Goal: Find specific page/section: Find specific page/section

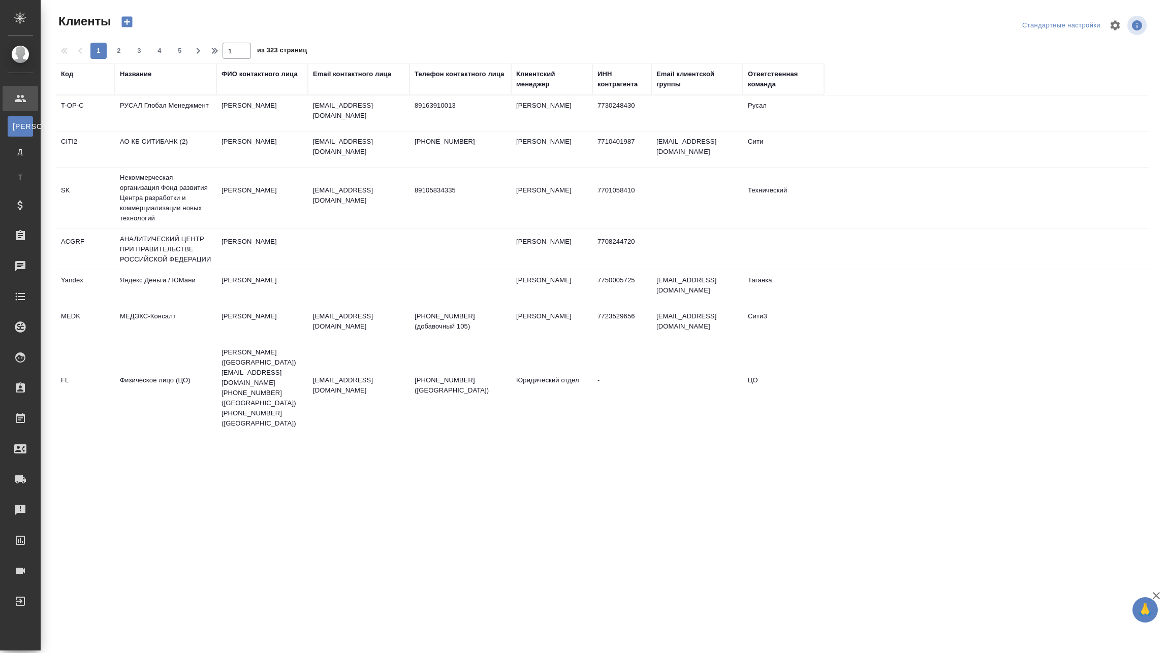
select select "RU"
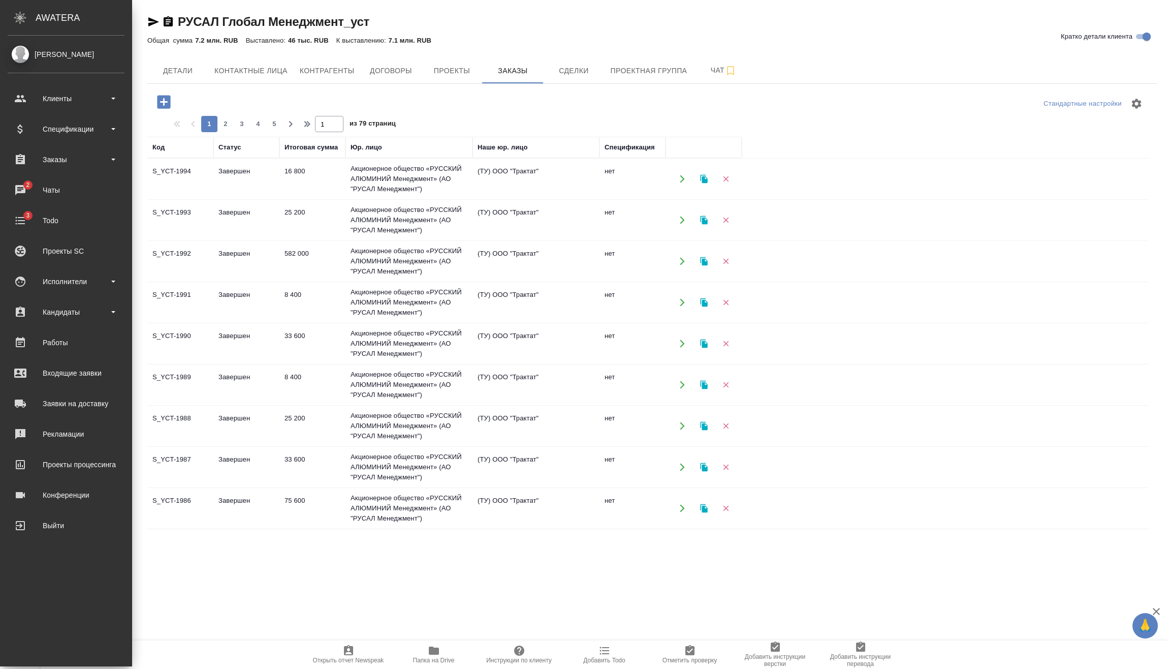
click at [27, 59] on div "[PERSON_NAME]" at bounding box center [66, 54] width 117 height 11
click at [97, 276] on div "Исполнители" at bounding box center [66, 281] width 117 height 15
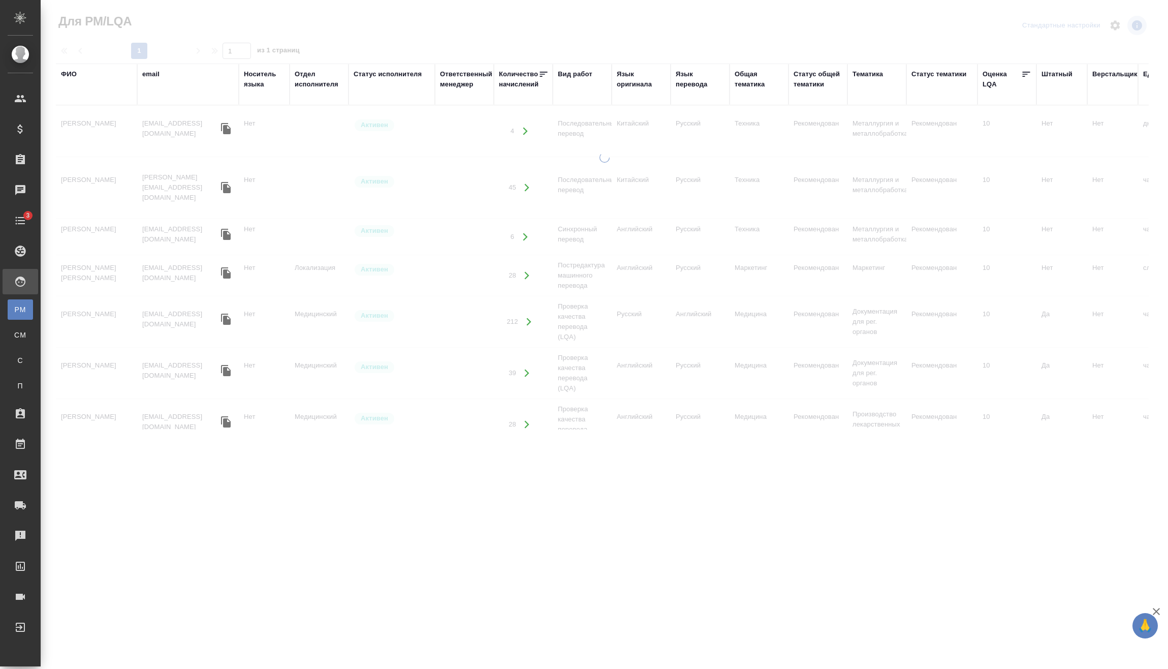
click at [72, 75] on div "ФИО" at bounding box center [69, 74] width 16 height 10
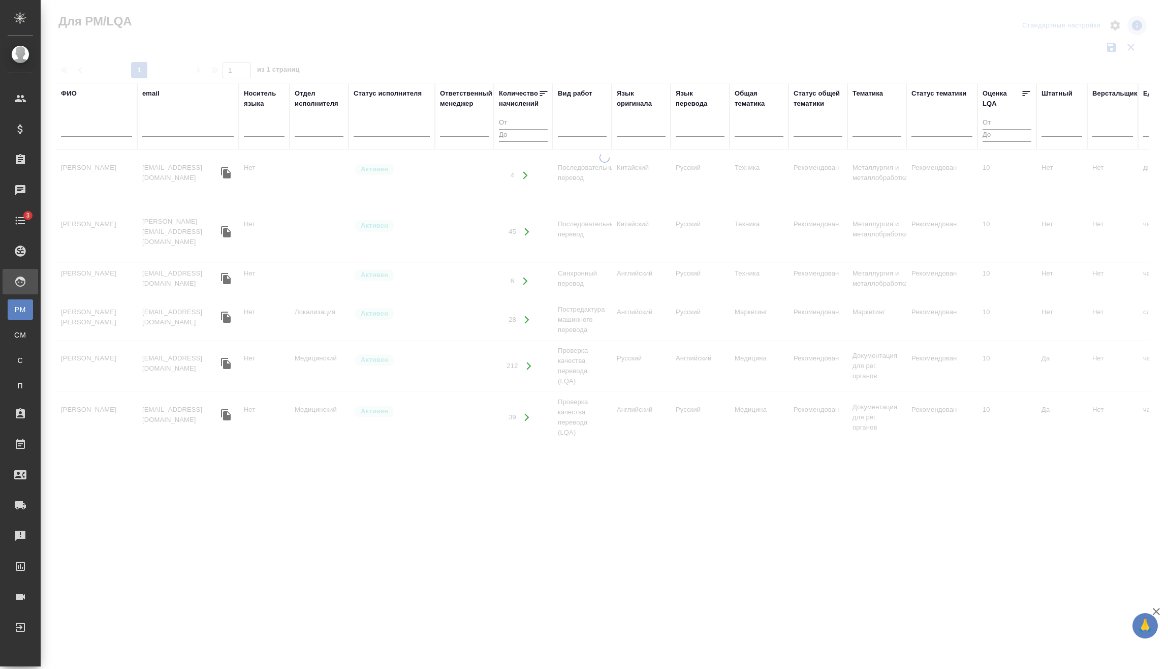
click at [81, 126] on input "text" at bounding box center [96, 130] width 71 height 13
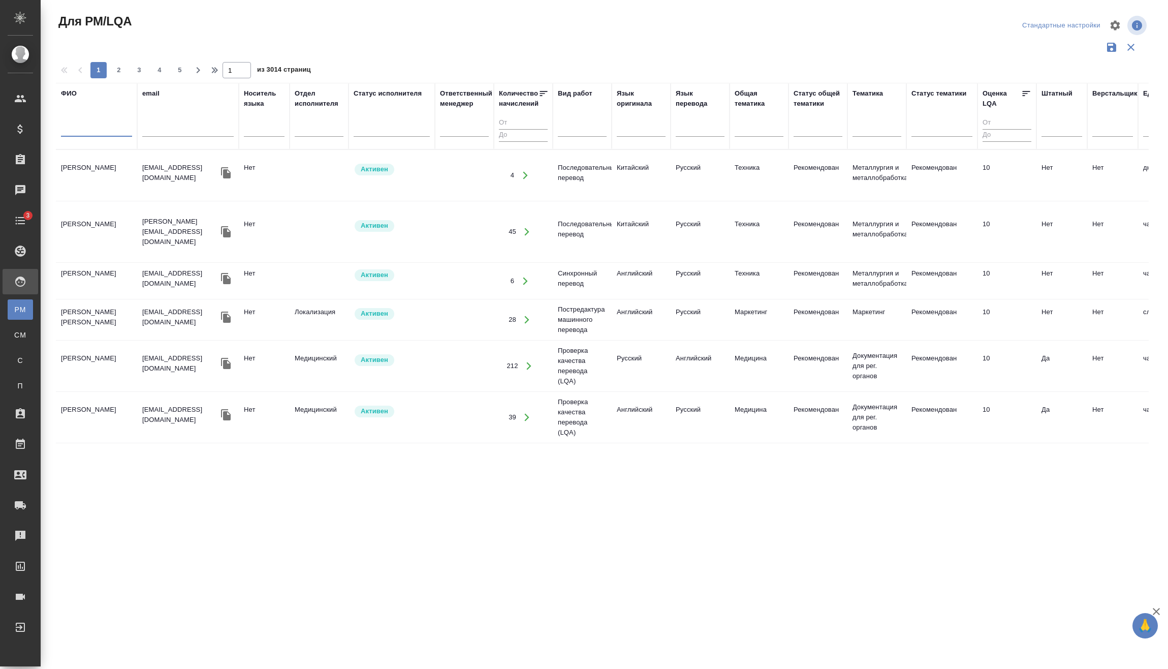
click at [86, 132] on input "text" at bounding box center [96, 130] width 71 height 13
paste input "Короткий"
type input "Короткий"
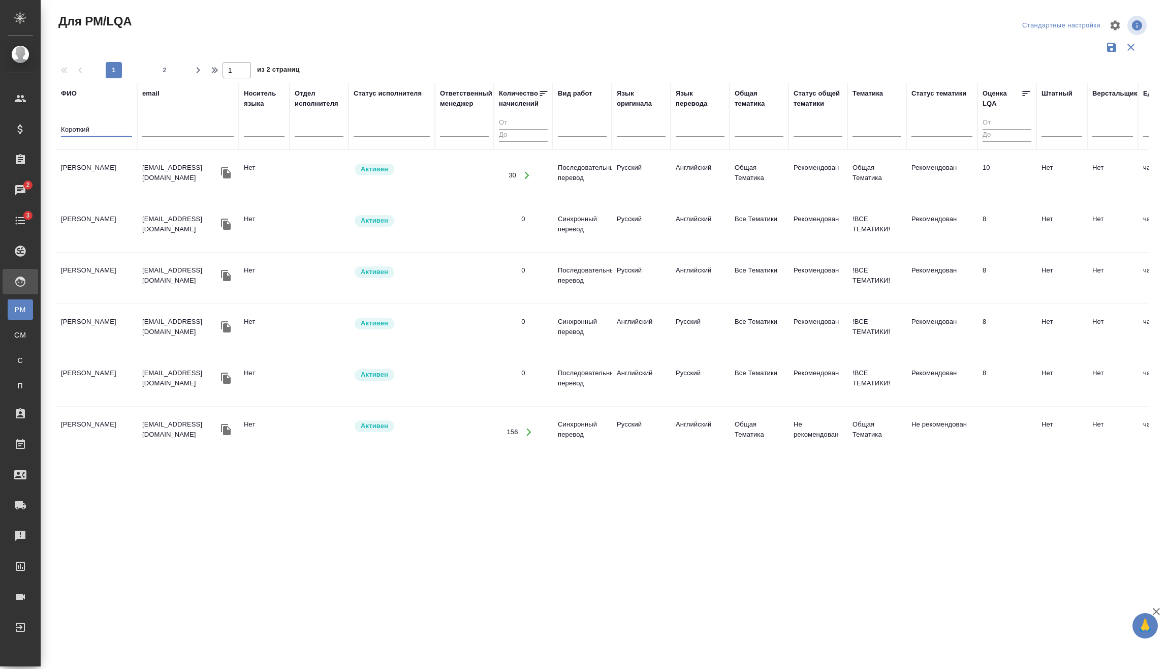
click at [112, 169] on td "[PERSON_NAME]" at bounding box center [96, 175] width 81 height 36
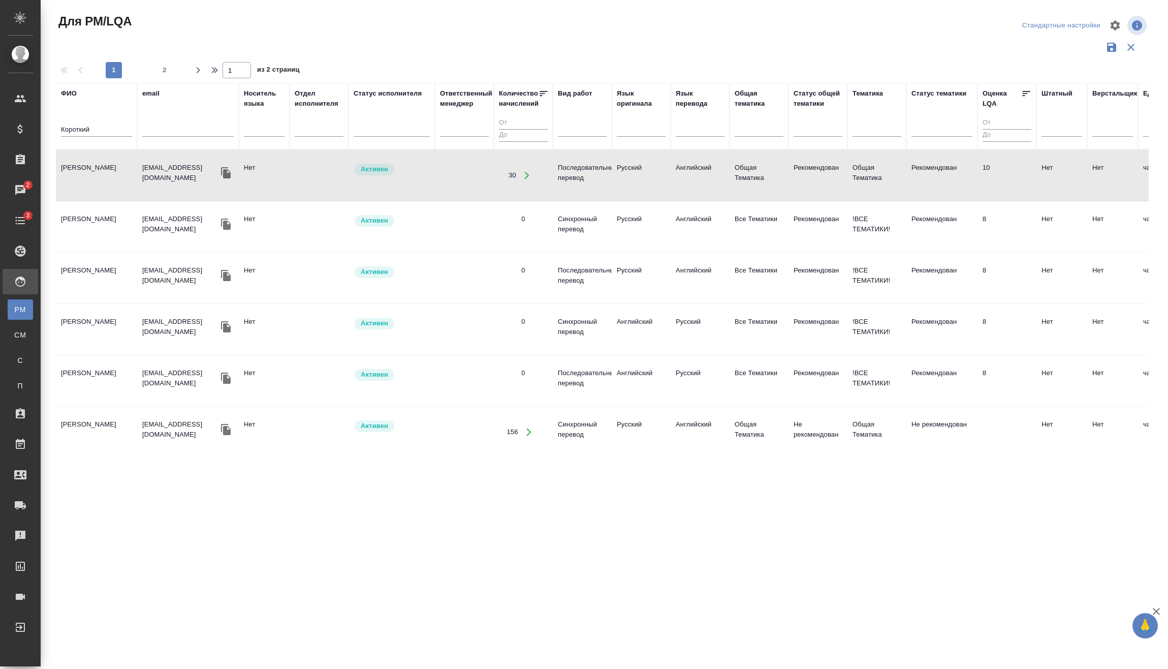
click at [78, 171] on td "[PERSON_NAME]" at bounding box center [96, 175] width 81 height 36
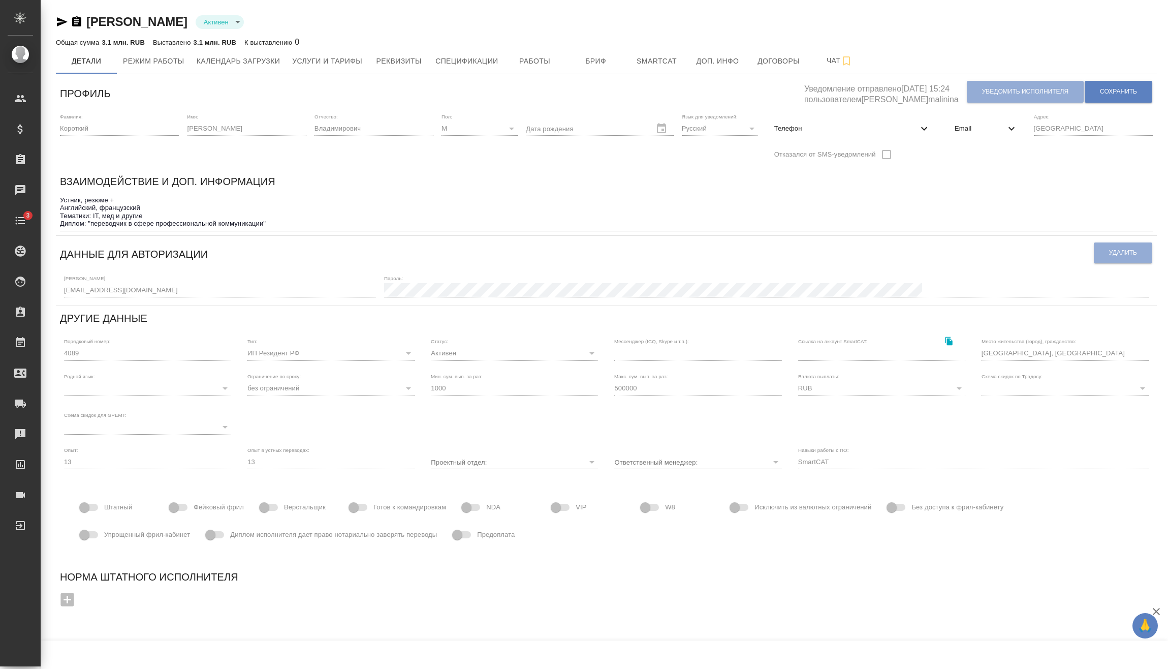
click at [923, 129] on icon at bounding box center [924, 128] width 6 height 4
select select "RU"
